Goal: Use online tool/utility: Utilize a website feature to perform a specific function

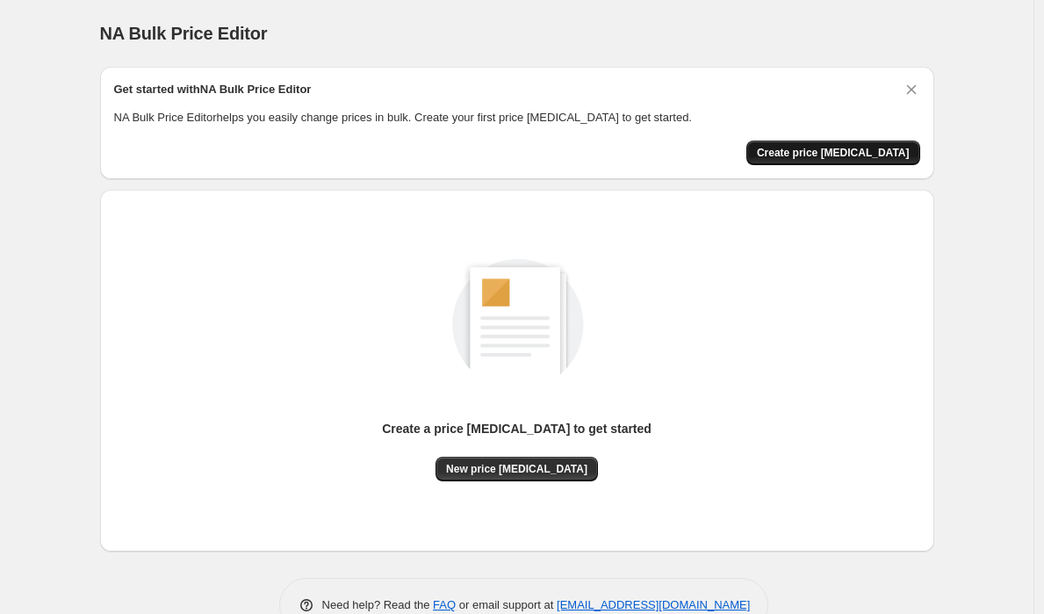
click at [830, 156] on span "Create price change job" at bounding box center [833, 153] width 153 height 14
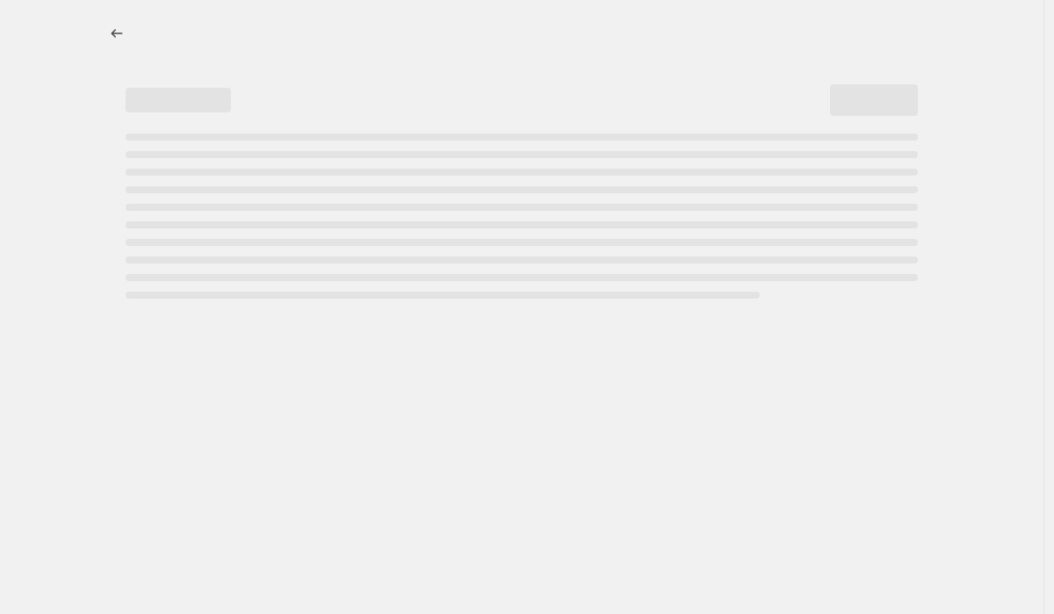
select select "percentage"
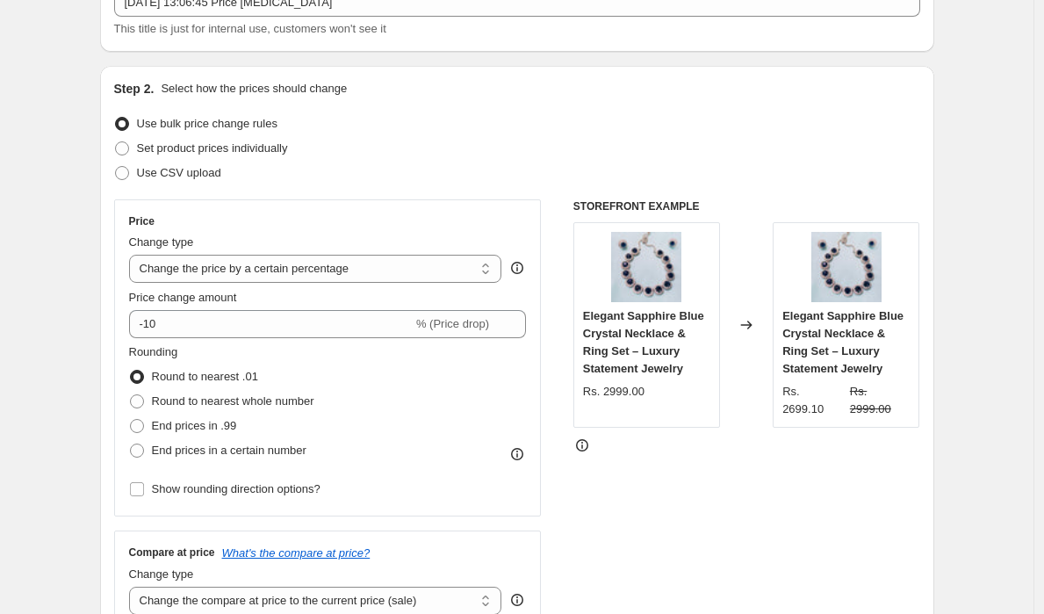
scroll to position [140, 0]
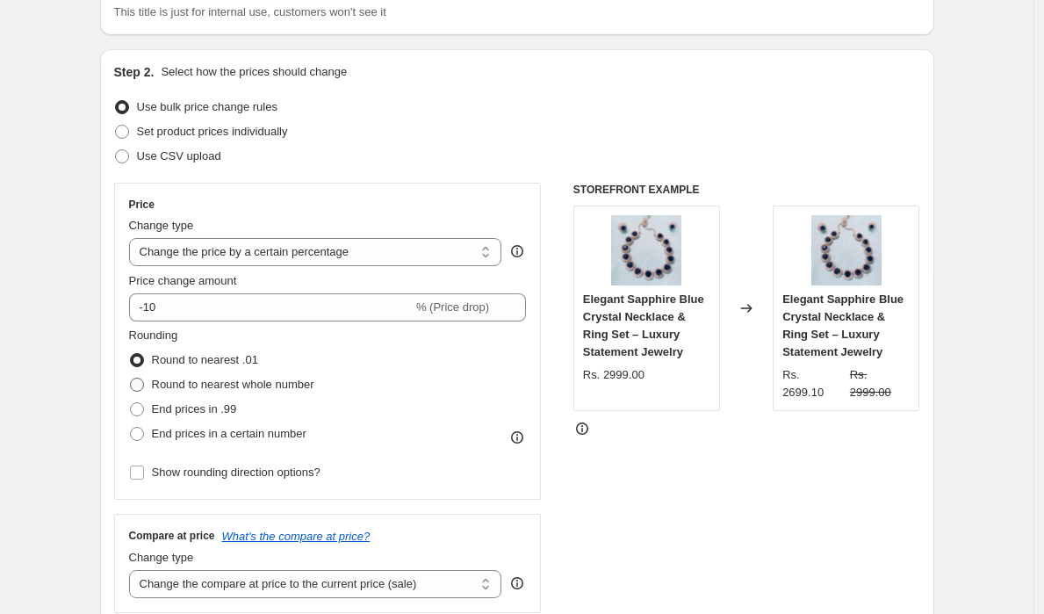
click at [143, 386] on span at bounding box center [137, 385] width 14 height 14
click at [131, 378] on input "Round to nearest whole number" at bounding box center [130, 378] width 1 height 1
radio input "true"
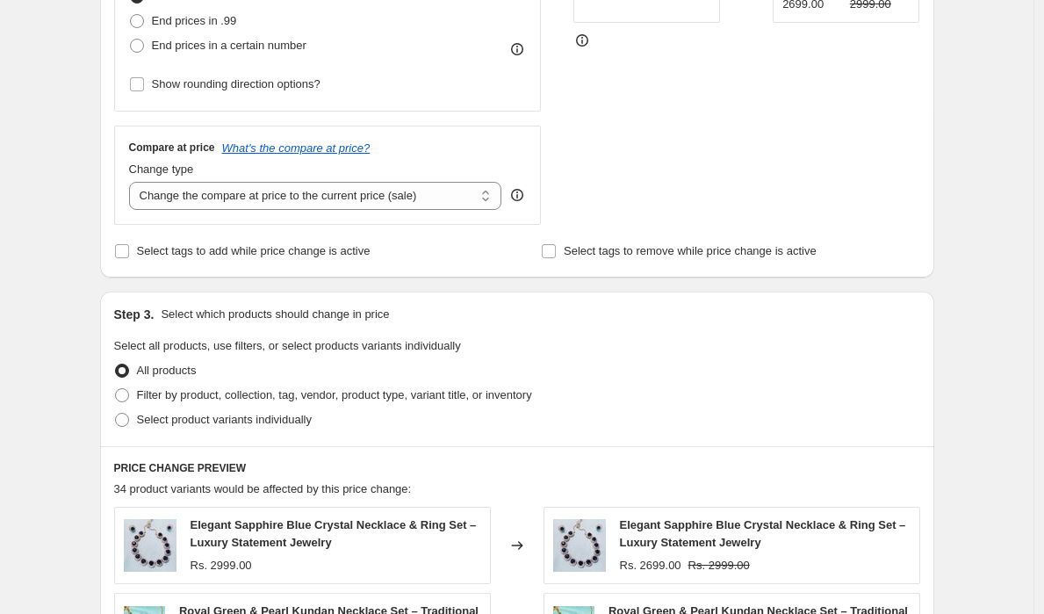
scroll to position [0, 0]
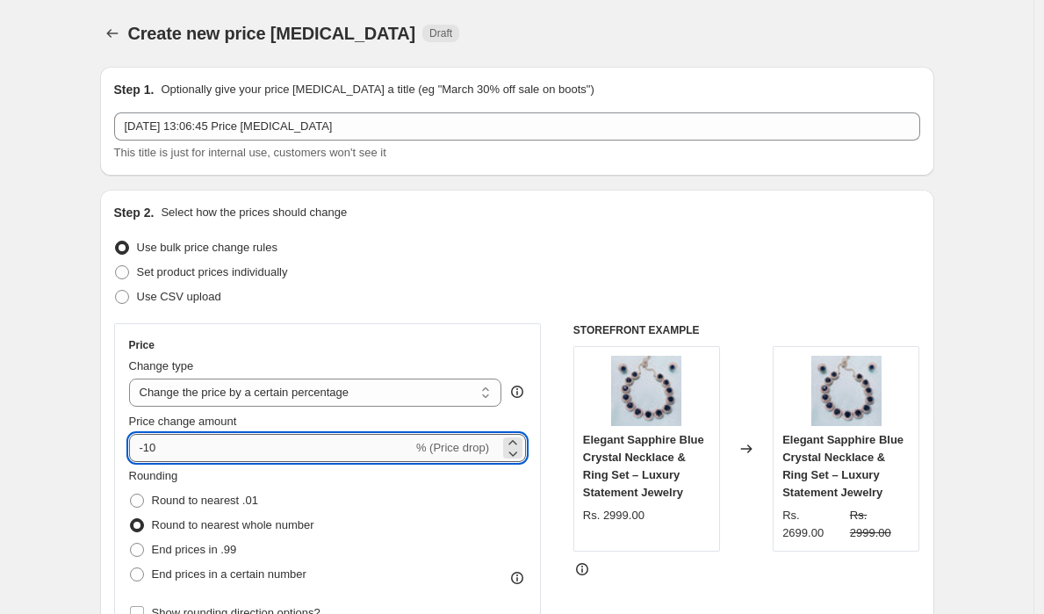
click at [370, 451] on input "-10" at bounding box center [271, 448] width 284 height 28
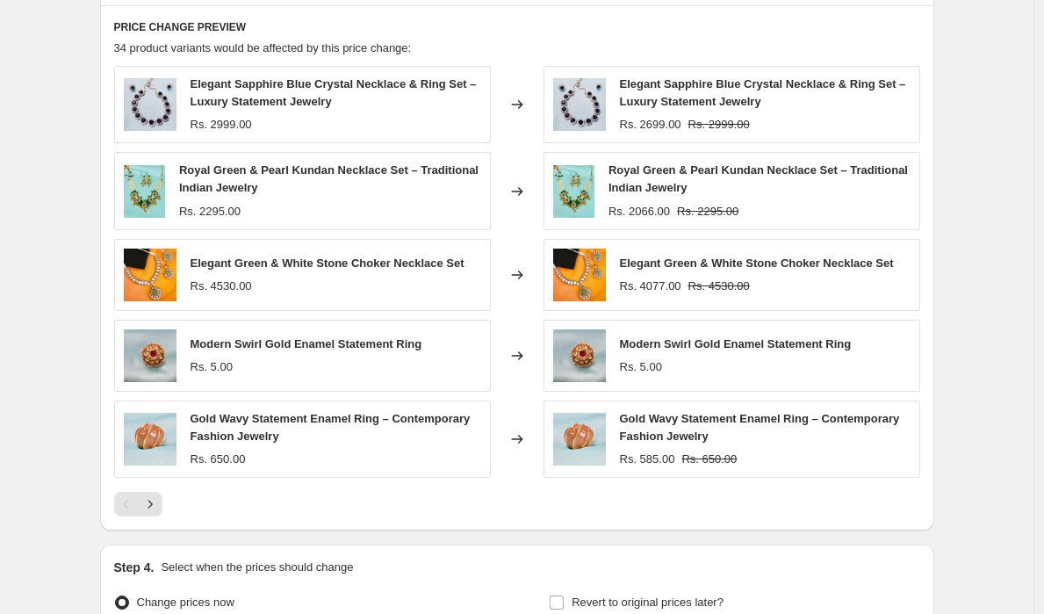
scroll to position [1158, 0]
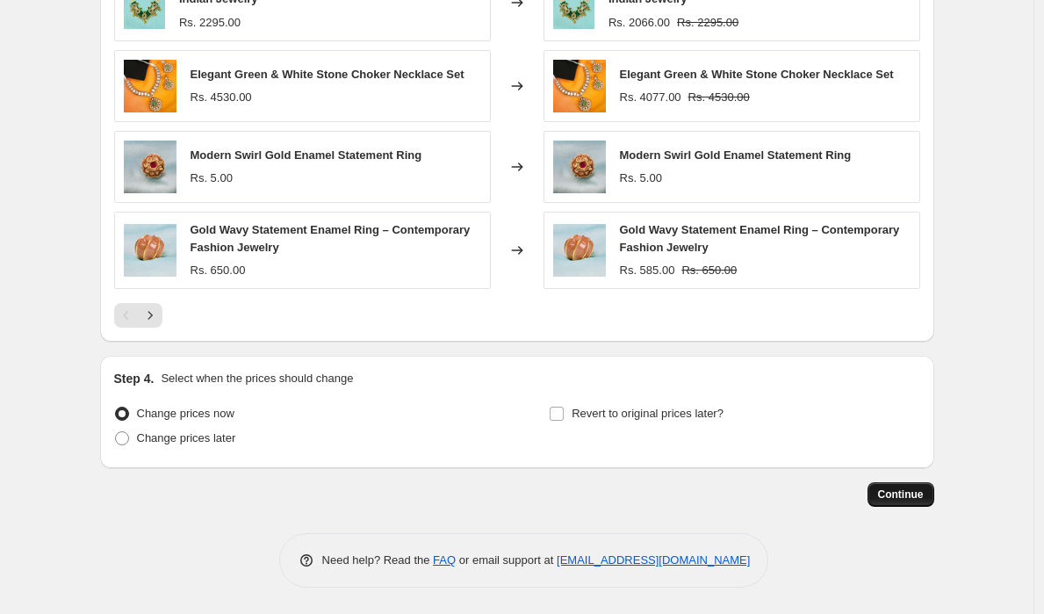
click at [903, 493] on span "Continue" at bounding box center [901, 494] width 46 height 14
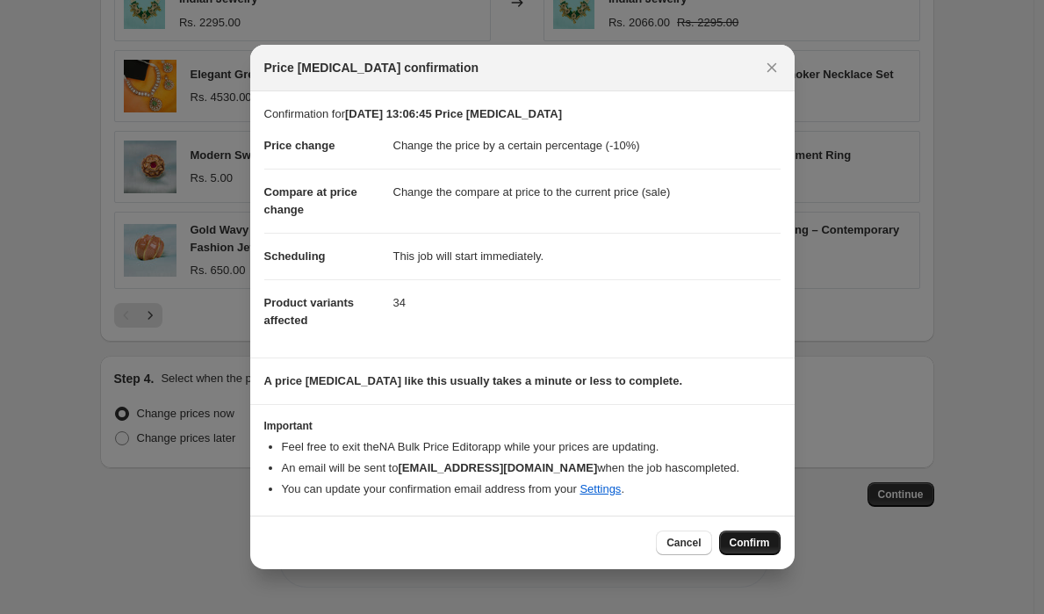
click at [752, 543] on span "Confirm" at bounding box center [750, 543] width 40 height 14
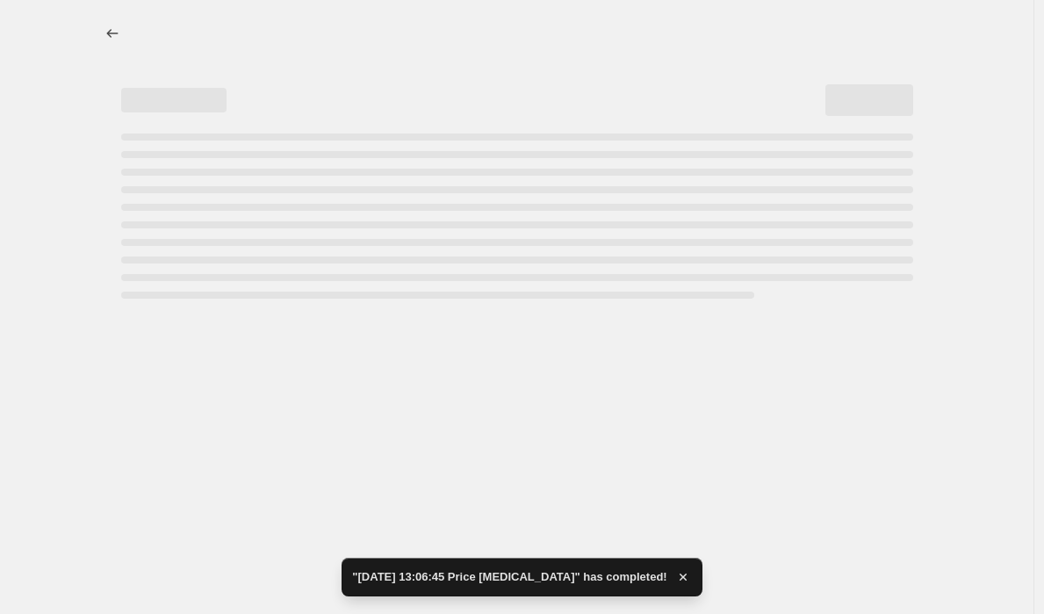
select select "percentage"
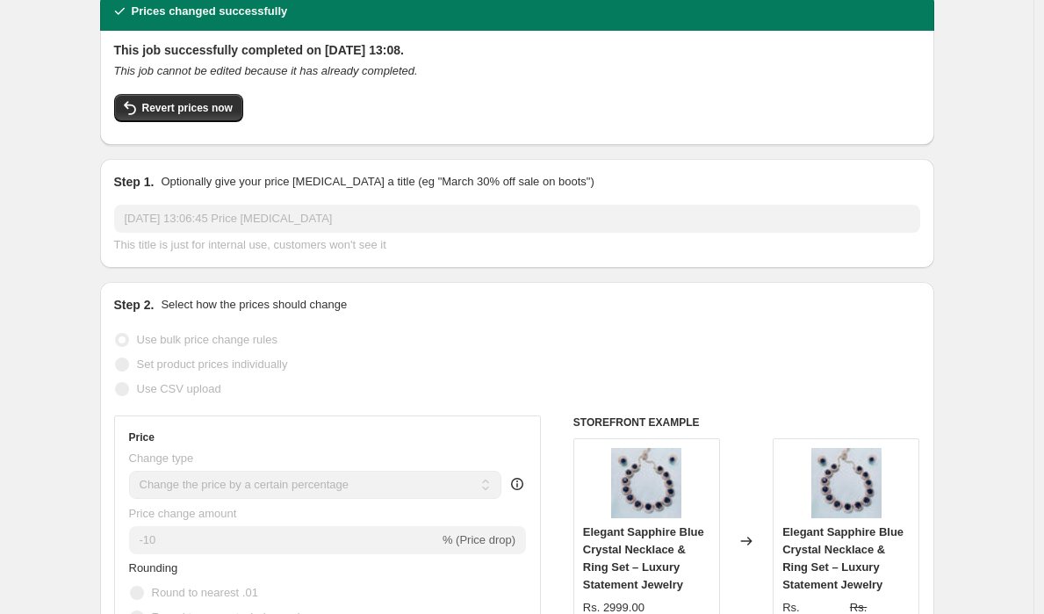
scroll to position [338, 0]
